Goal: Navigation & Orientation: Go to known website

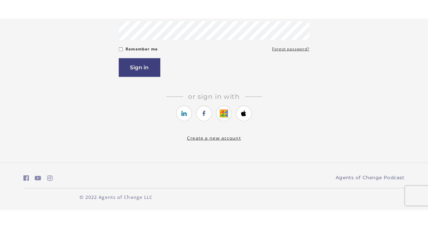
scroll to position [49, 0]
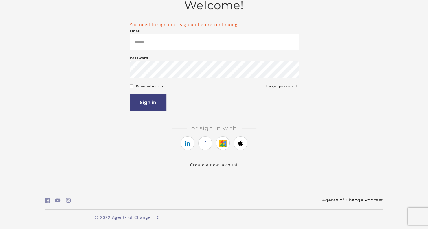
click at [353, 169] on link "Agents of Change Podcast" at bounding box center [352, 200] width 61 height 6
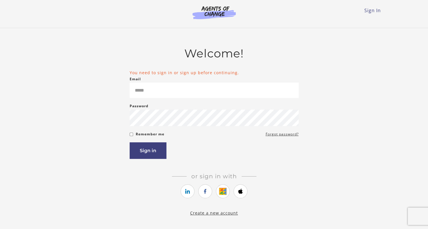
click at [212, 10] on img at bounding box center [214, 12] width 56 height 13
